Goal: Information Seeking & Learning: Check status

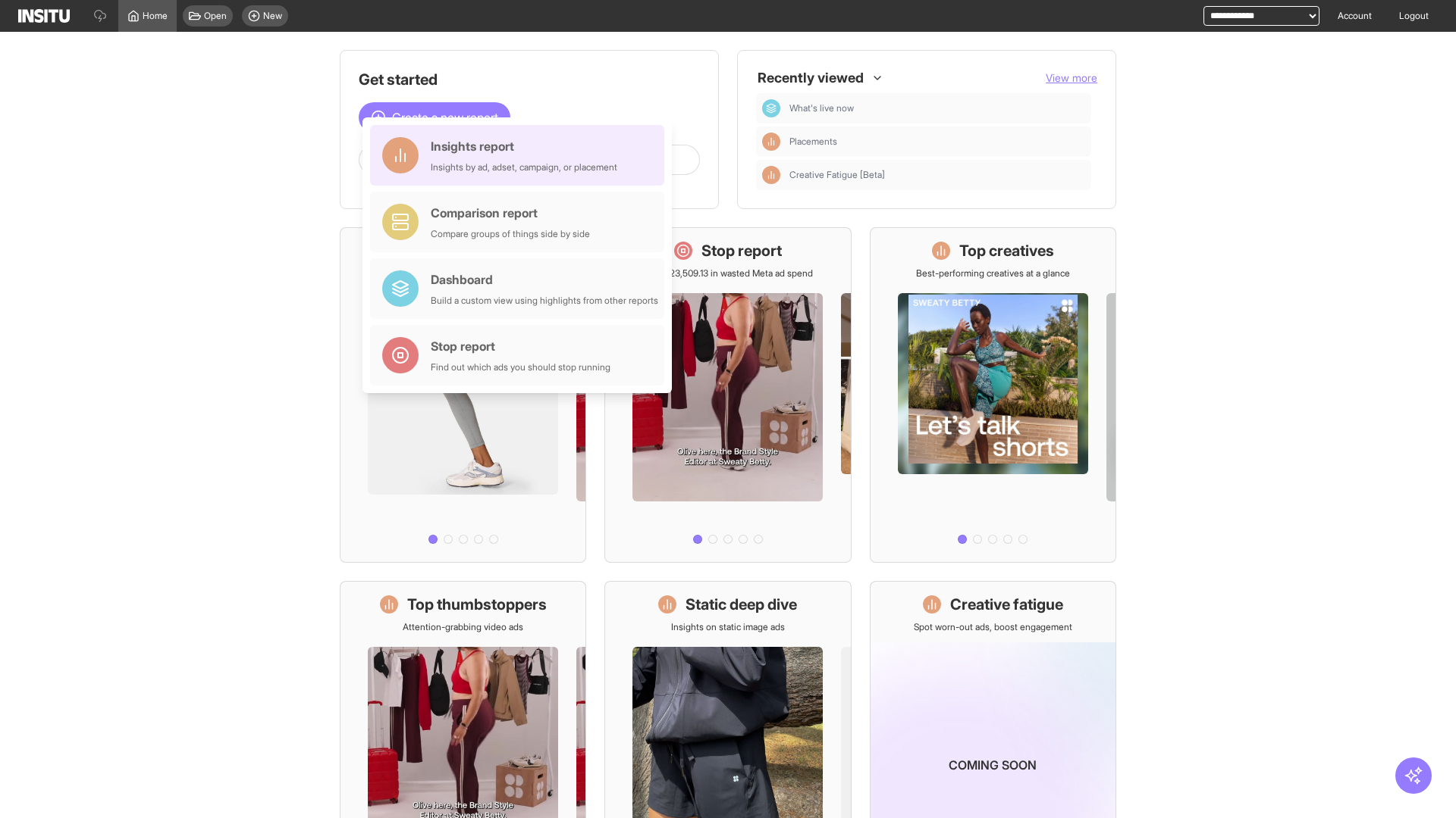
click at [520, 155] on div "Insights report Insights by ad, adset, campaign, or placement" at bounding box center [524, 154] width 186 height 36
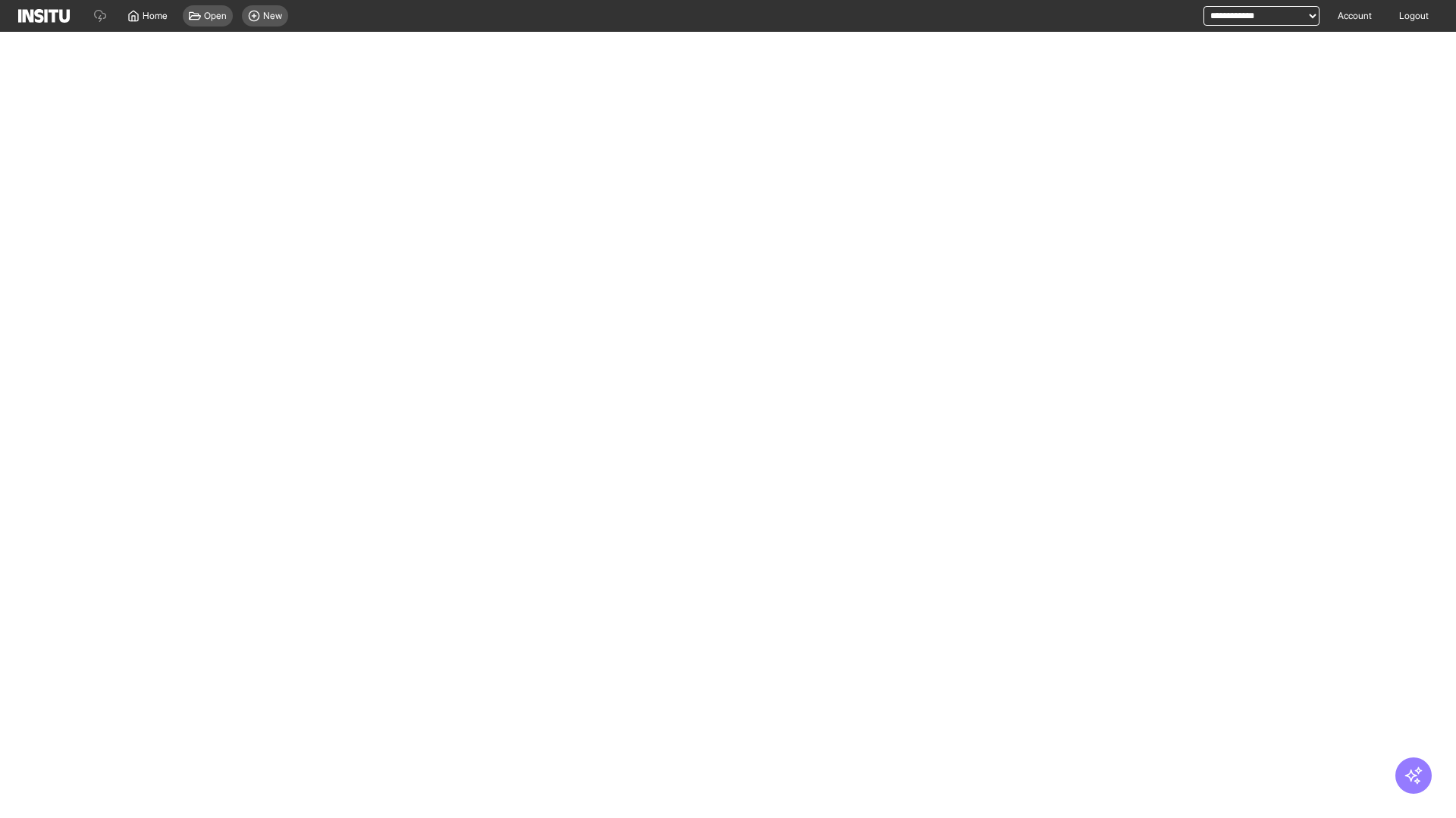
select select "**"
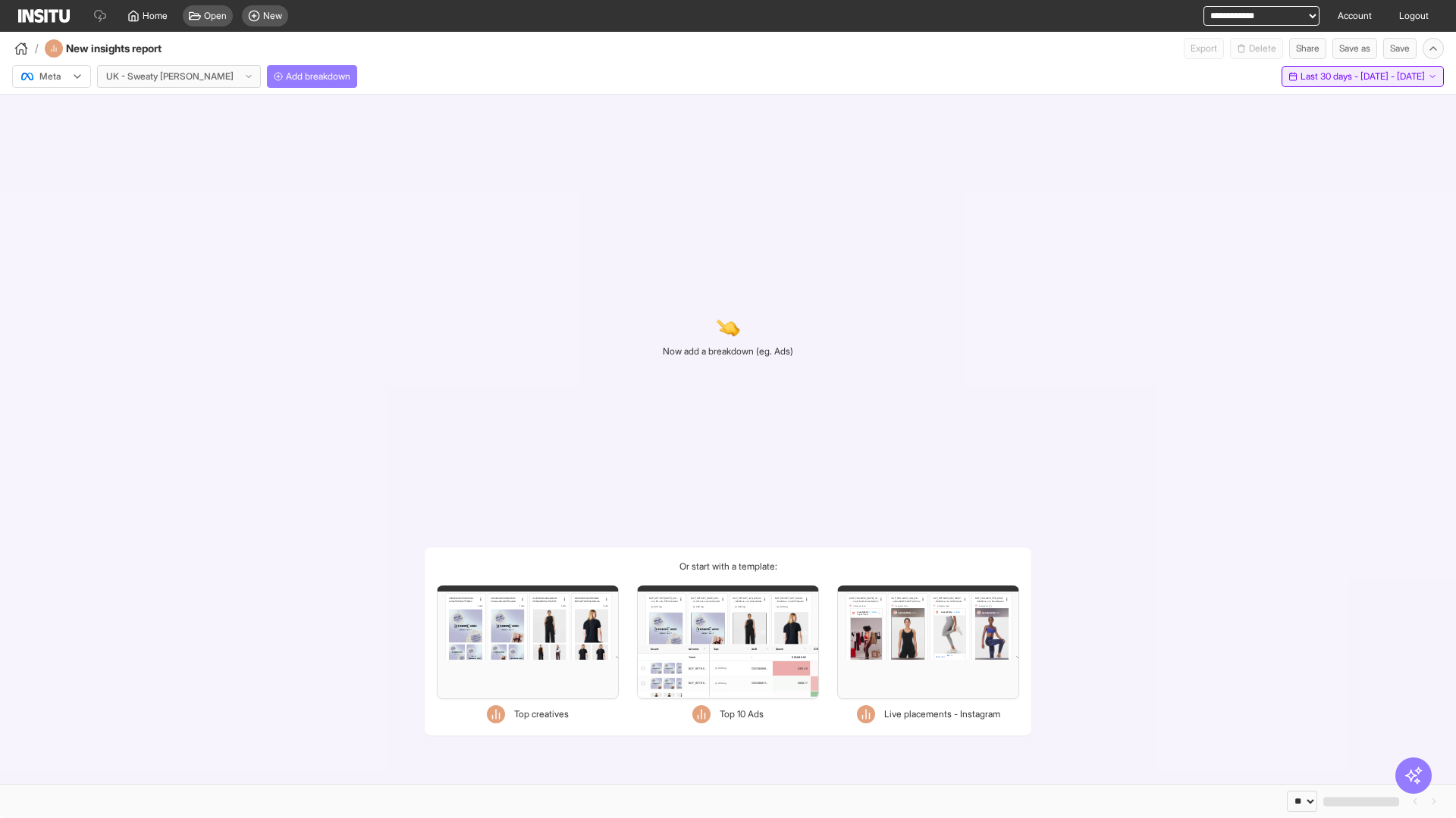
click at [1330, 76] on span "Last 30 days - [DATE] - [DATE]" at bounding box center [1363, 76] width 125 height 12
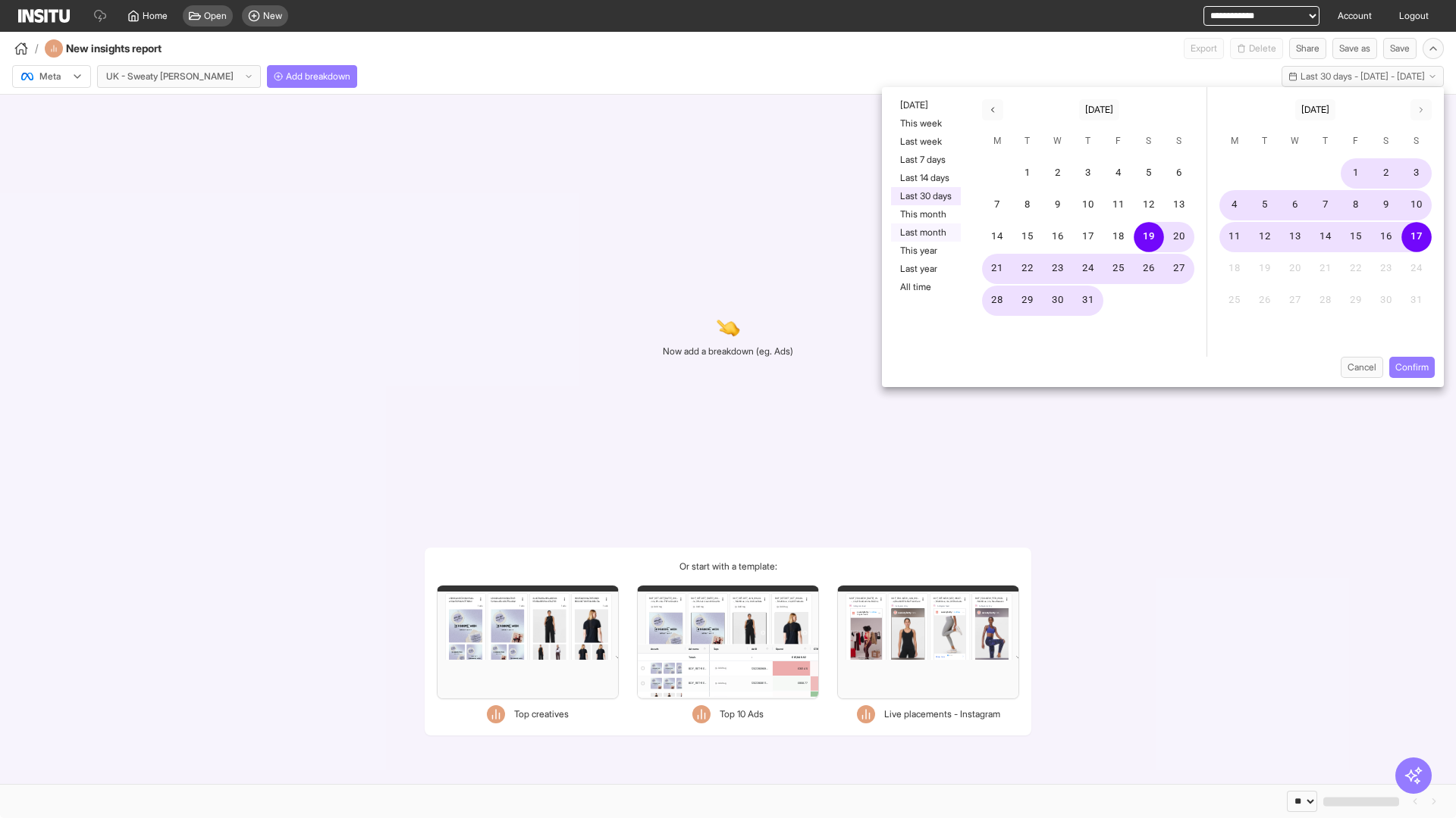
click at [924, 233] on button "Last month" at bounding box center [925, 233] width 70 height 19
